Goal: Task Accomplishment & Management: Manage account settings

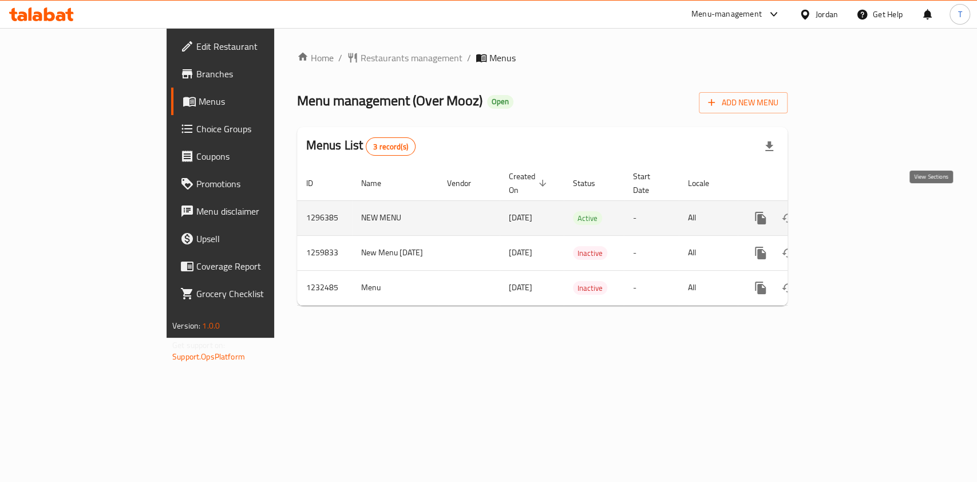
click at [850, 211] on icon "enhanced table" at bounding box center [843, 218] width 14 height 14
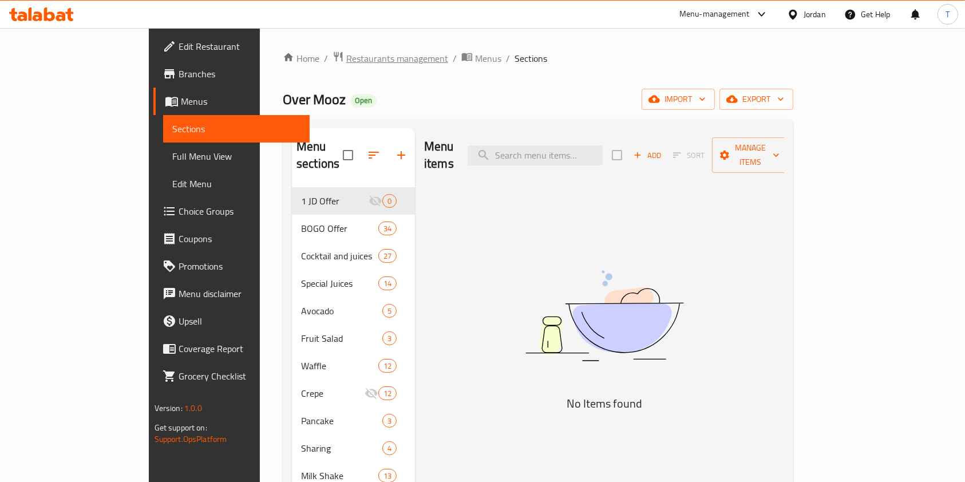
click at [346, 58] on span "Restaurants management" at bounding box center [397, 59] width 102 height 14
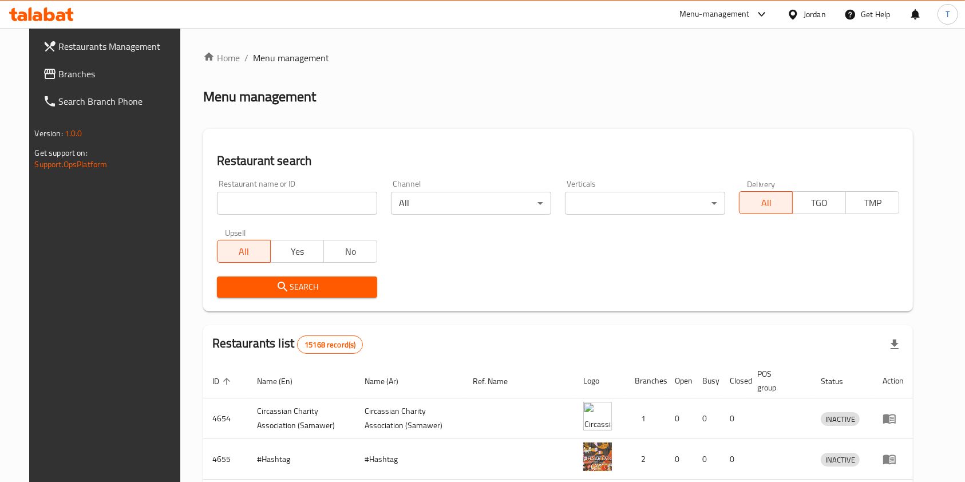
click at [323, 208] on input "search" at bounding box center [297, 203] width 160 height 23
click at [319, 285] on span "Search" at bounding box center [297, 287] width 142 height 14
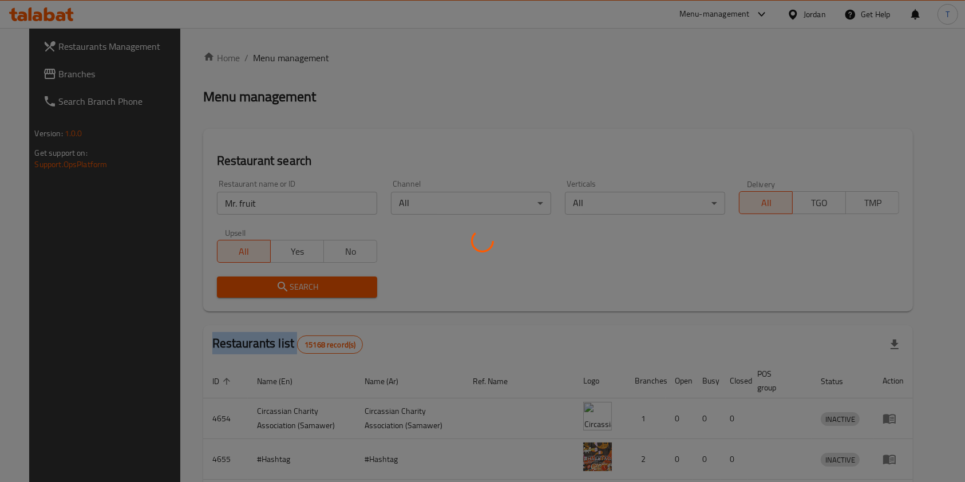
click at [319, 285] on div at bounding box center [482, 241] width 965 height 482
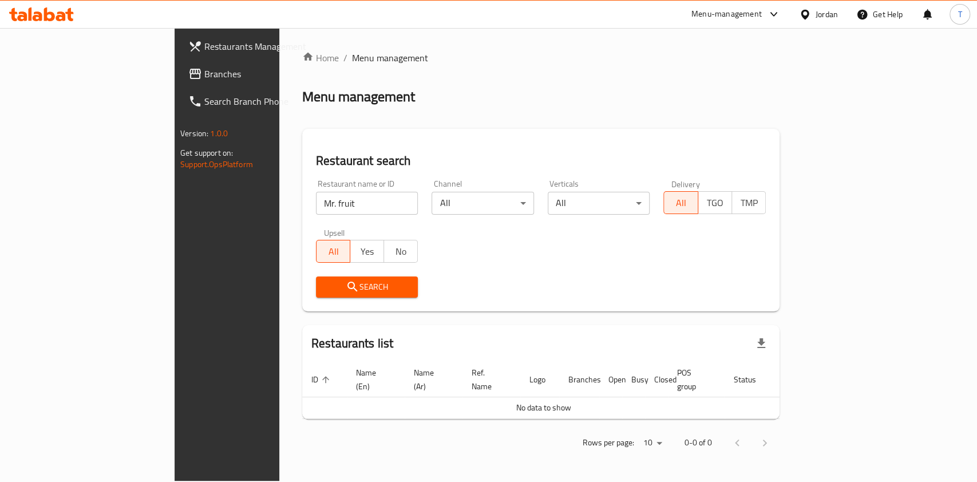
click at [316, 210] on input "Mr. fruit" at bounding box center [367, 203] width 102 height 23
click at [316, 208] on input "Mr. fruit" at bounding box center [367, 203] width 102 height 23
click button "Search" at bounding box center [367, 287] width 102 height 21
click at [316, 208] on input "Mr. fruit" at bounding box center [367, 203] width 102 height 23
type input "M"
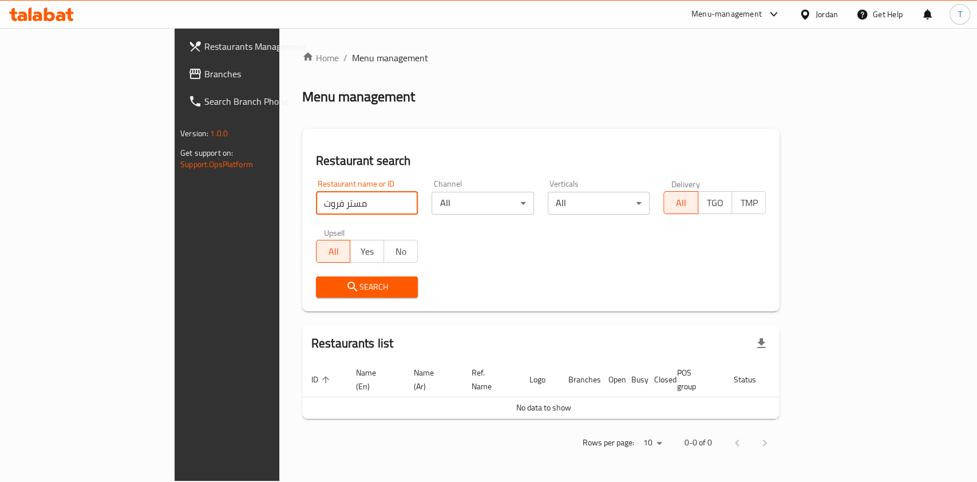
type input "مستر فروت"
click button "Search" at bounding box center [367, 287] width 102 height 21
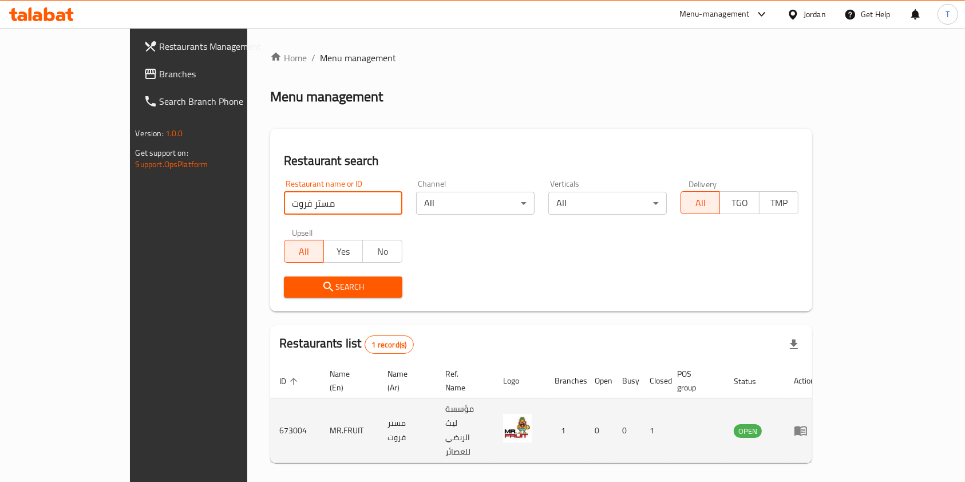
click at [824, 412] on td "enhanced table" at bounding box center [805, 430] width 40 height 65
click at [808, 424] on icon "enhanced table" at bounding box center [801, 431] width 14 height 14
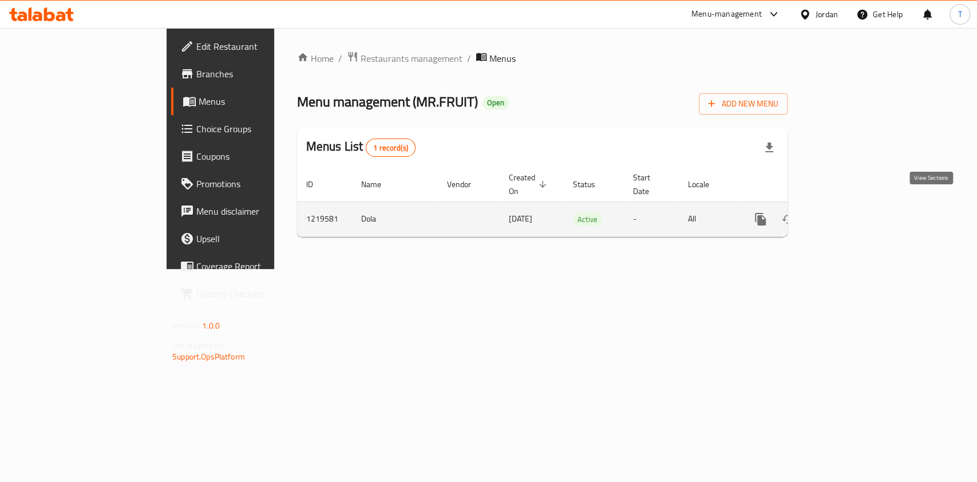
click at [850, 212] on icon "enhanced table" at bounding box center [843, 219] width 14 height 14
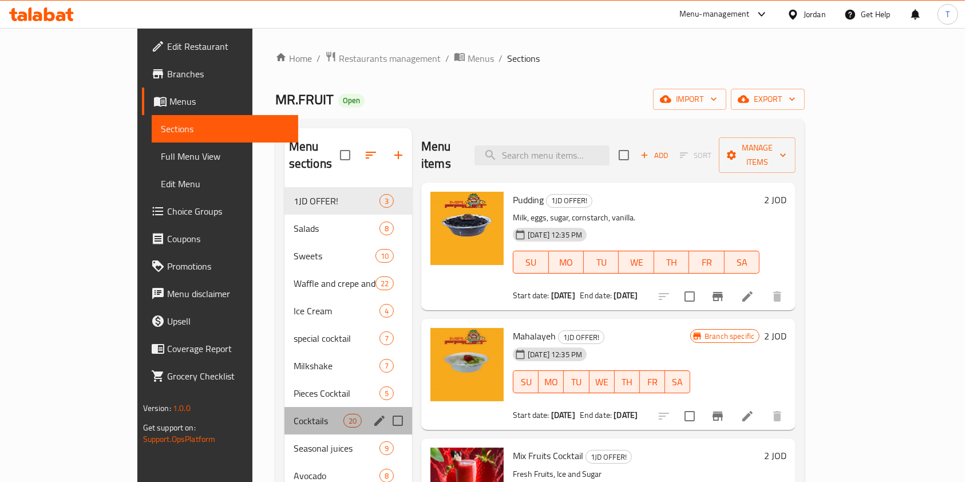
drag, startPoint x: 264, startPoint y: 394, endPoint x: 265, endPoint y: 401, distance: 6.9
click at [285, 407] on div "Cocktails 20" at bounding box center [349, 420] width 128 height 27
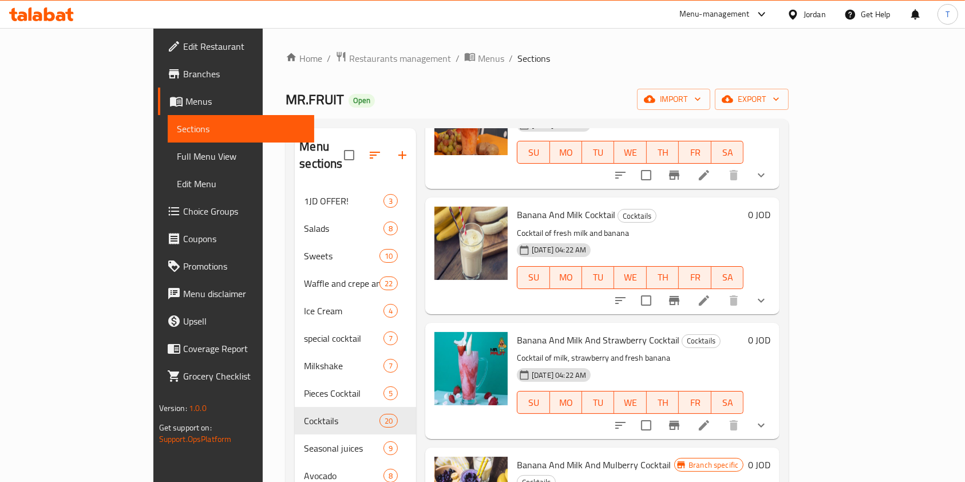
scroll to position [687, 0]
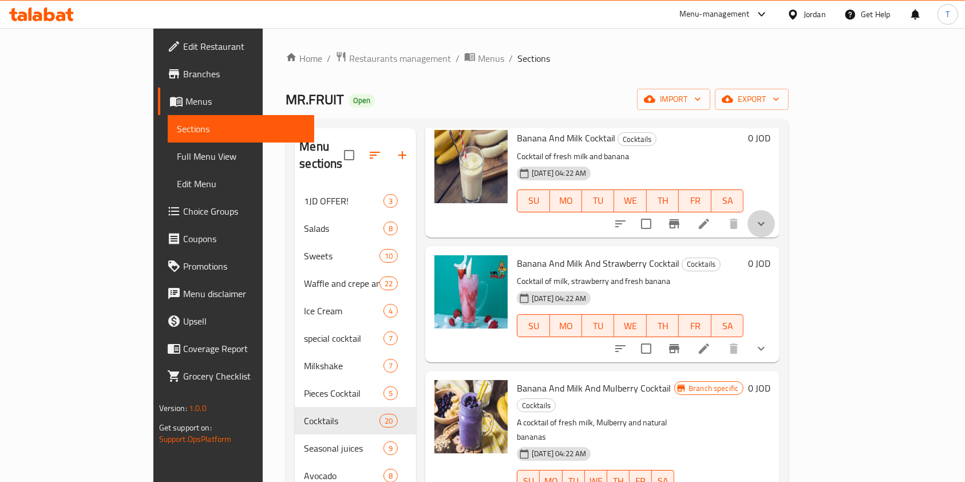
click at [775, 210] on button "show more" at bounding box center [761, 223] width 27 height 27
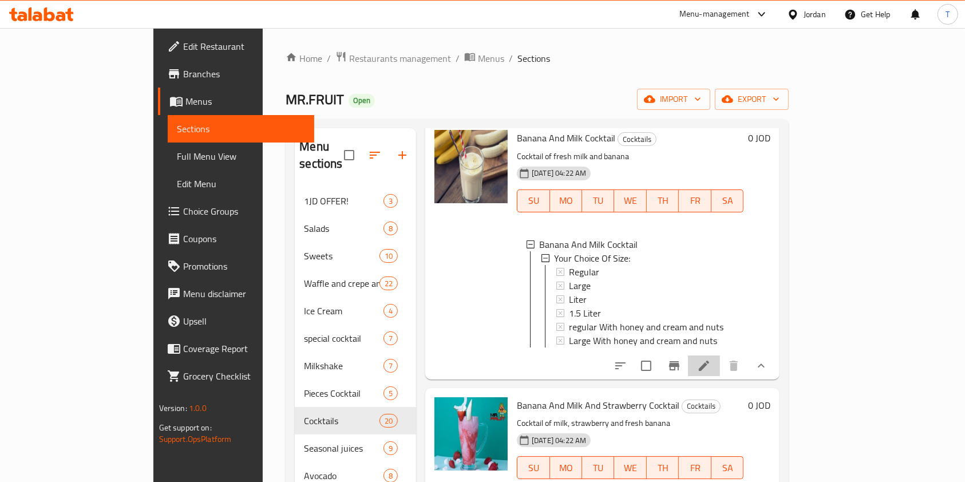
click at [711, 359] on icon at bounding box center [704, 366] width 14 height 14
